Goal: Contribute content

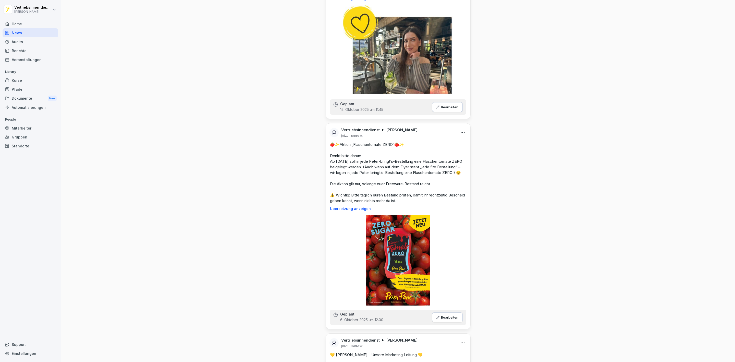
scroll to position [153, 0]
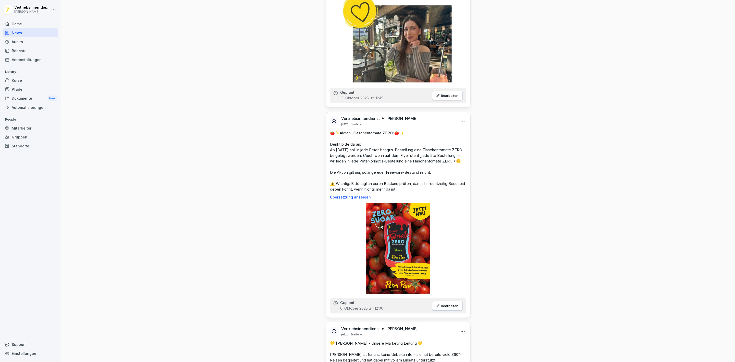
click at [397, 241] on img at bounding box center [398, 248] width 65 height 91
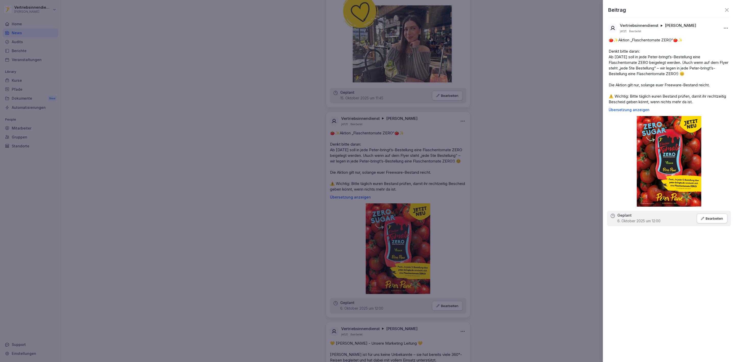
click at [503, 209] on div at bounding box center [367, 181] width 735 height 362
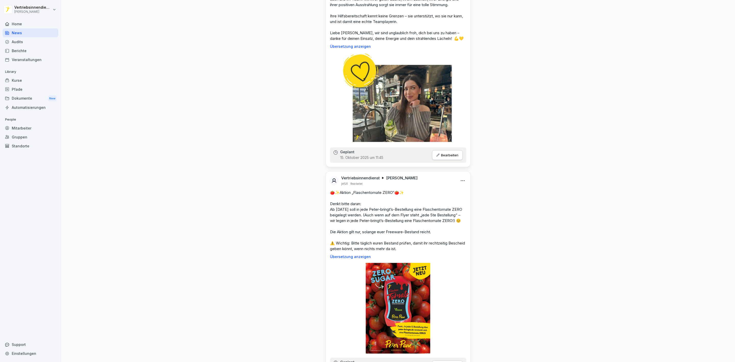
scroll to position [0, 0]
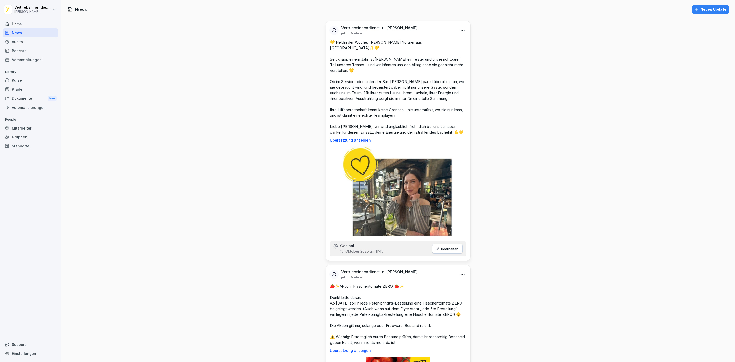
click at [695, 8] on div "Neues Update" at bounding box center [711, 10] width 32 height 6
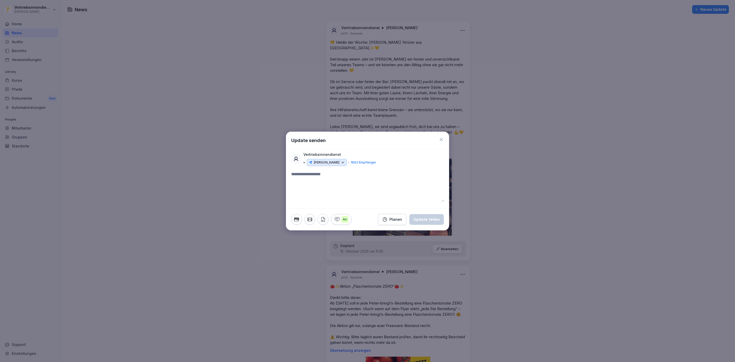
click at [297, 220] on icon "button" at bounding box center [296, 219] width 5 height 4
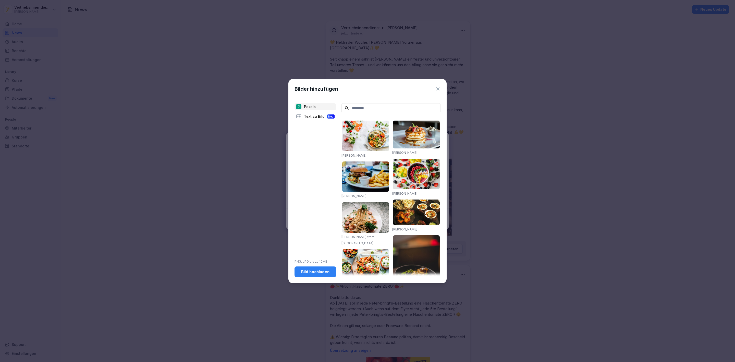
click at [317, 271] on div "Bild hochladen" at bounding box center [315, 272] width 33 height 6
click at [323, 271] on div "Bild hochladen" at bounding box center [315, 272] width 33 height 6
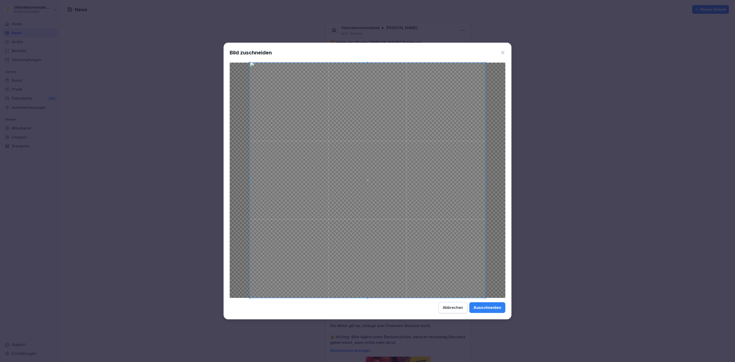
drag, startPoint x: 491, startPoint y: 309, endPoint x: 376, endPoint y: 286, distance: 117.2
click at [492, 309] on div "Ausschneiden" at bounding box center [488, 308] width 28 height 6
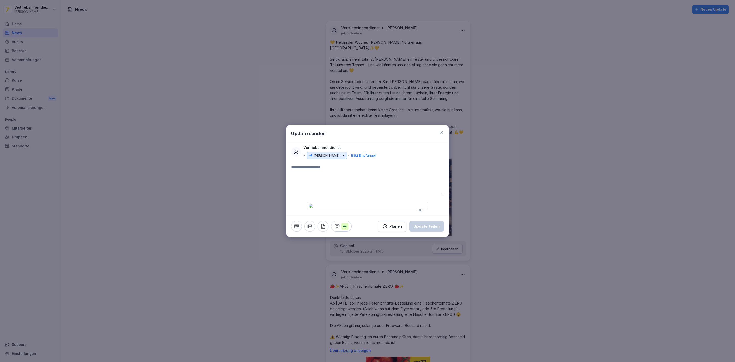
click at [330, 164] on textarea at bounding box center [367, 179] width 153 height 31
click at [391, 229] on div "Planen" at bounding box center [392, 226] width 20 height 6
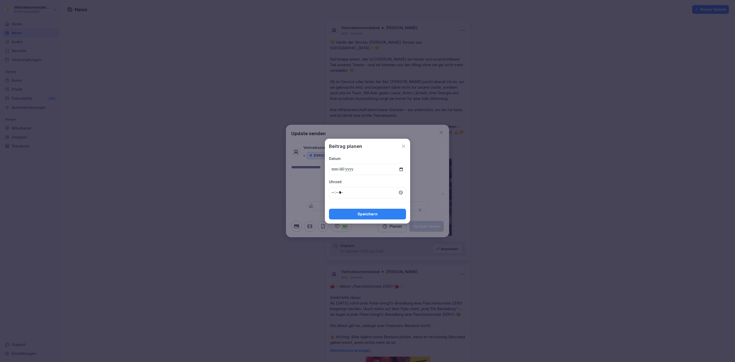
click at [347, 168] on input "date" at bounding box center [367, 169] width 77 height 11
type input "**********"
click at [332, 191] on input "time" at bounding box center [367, 192] width 77 height 11
type input "*****"
click at [373, 212] on div "Speichern" at bounding box center [367, 214] width 69 height 6
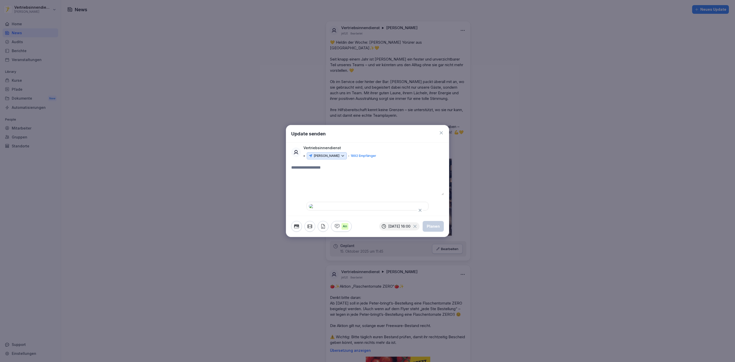
click at [320, 164] on textarea at bounding box center [367, 179] width 153 height 31
click at [299, 164] on textarea at bounding box center [367, 179] width 153 height 31
drag, startPoint x: 329, startPoint y: 131, endPoint x: 329, endPoint y: 124, distance: 6.9
click at [330, 164] on textarea at bounding box center [367, 179] width 153 height 31
drag, startPoint x: 326, startPoint y: 114, endPoint x: 310, endPoint y: 113, distance: 16.1
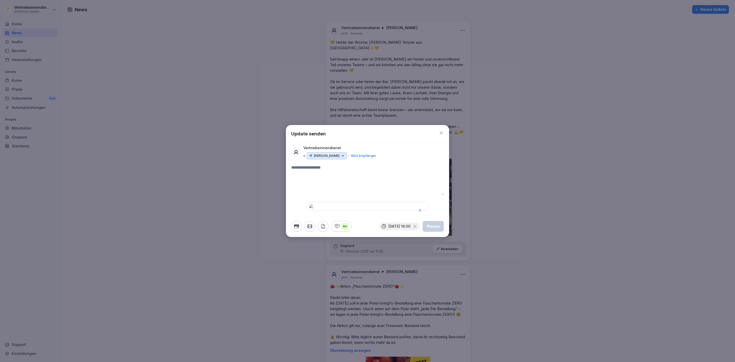
click at [313, 164] on textarea at bounding box center [367, 179] width 153 height 31
click at [309, 164] on textarea at bounding box center [367, 179] width 153 height 31
paste textarea "**********"
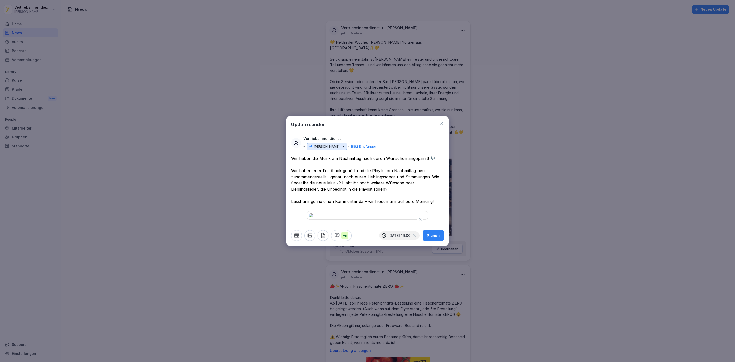
click at [369, 155] on textarea "**********" at bounding box center [367, 179] width 152 height 49
click at [434, 155] on textarea "**********" at bounding box center [367, 179] width 152 height 49
type textarea "**********"
click at [404, 237] on p "[DATE] 16:00" at bounding box center [400, 235] width 22 height 4
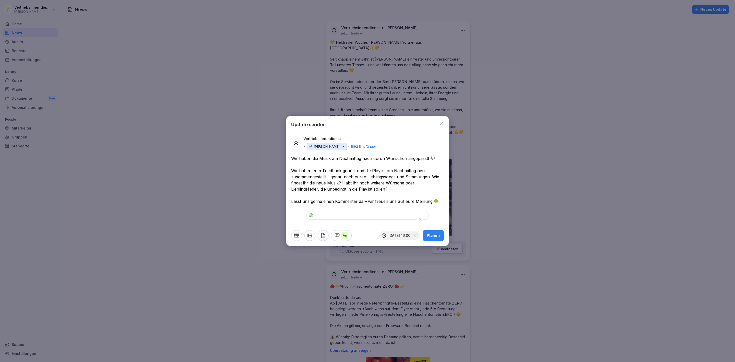
click at [389, 237] on p "[DATE] 16:00" at bounding box center [400, 235] width 22 height 4
click at [433, 238] on div "Planen" at bounding box center [433, 236] width 13 height 6
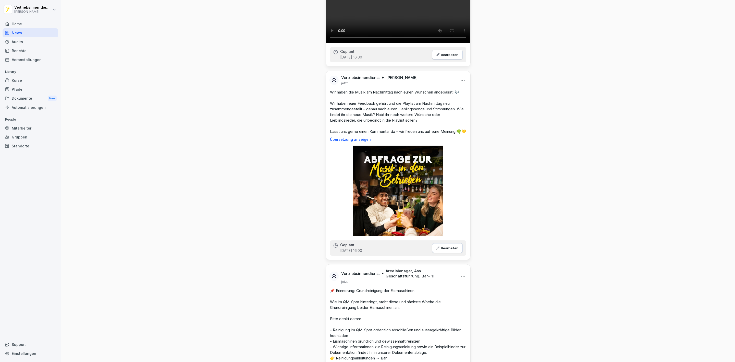
scroll to position [574, 0]
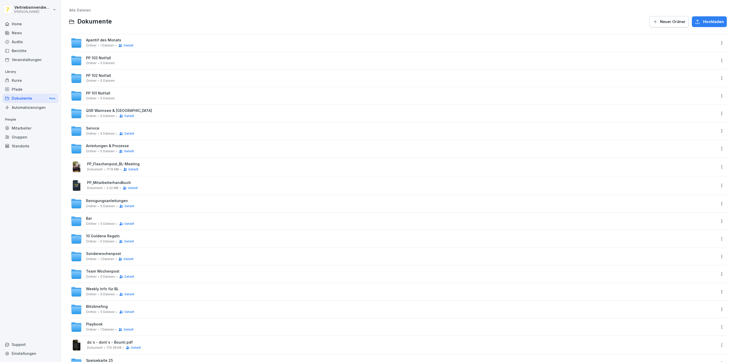
click at [15, 32] on div "News" at bounding box center [31, 32] width 56 height 9
